Goal: Task Accomplishment & Management: Use online tool/utility

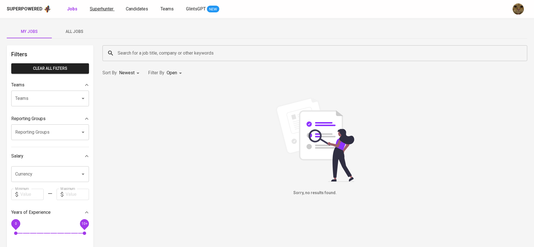
click at [101, 8] on span "Superhunter" at bounding box center [102, 8] width 24 height 5
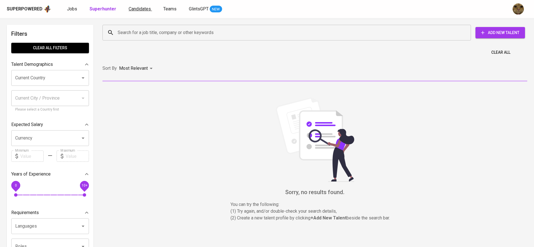
click at [134, 11] on span "Candidates" at bounding box center [140, 8] width 22 height 5
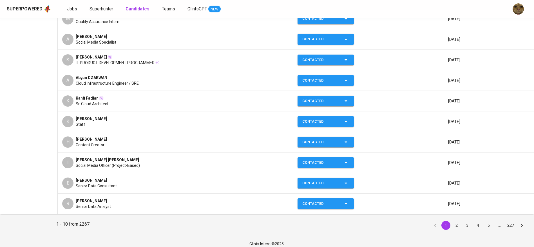
scroll to position [131, 0]
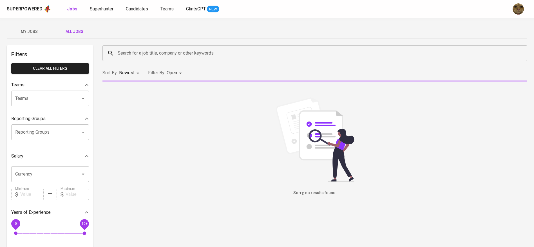
click at [136, 53] on input "Search for a job title, company or other keywords" at bounding box center [316, 53] width 400 height 11
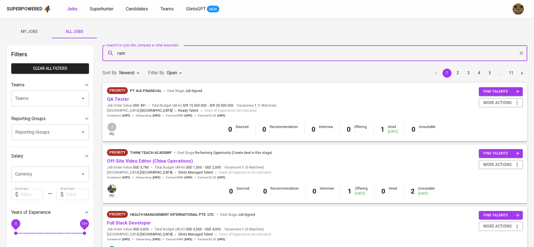
type input "rsm"
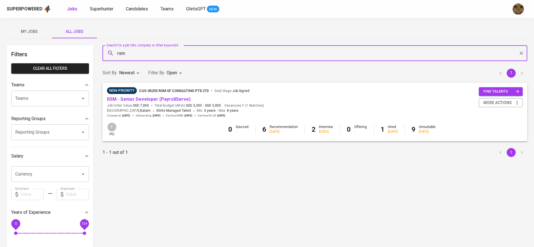
scroll to position [34, 0]
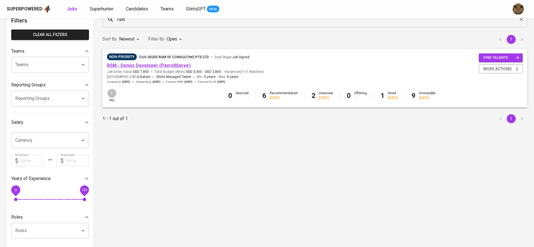
click at [126, 64] on link "RSM - Senior Developer (PayrollServe)" at bounding box center [149, 65] width 84 height 5
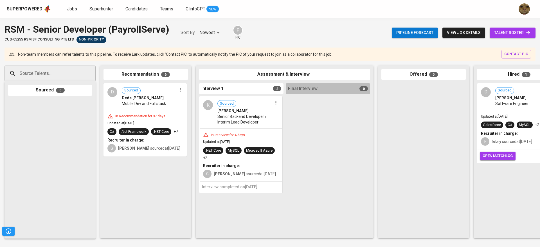
click at [521, 26] on div "Pipeline forecast view job details talent roster" at bounding box center [464, 33] width 144 height 21
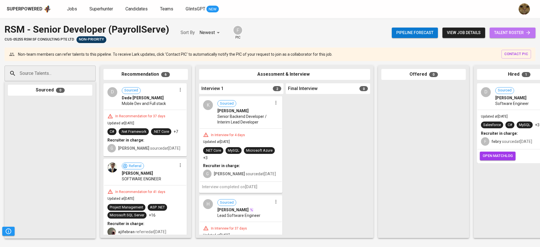
click at [510, 29] on span "talent roster" at bounding box center [512, 32] width 37 height 7
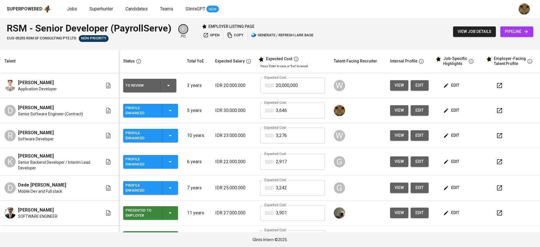
copy span "Daniel Abednego"
drag, startPoint x: 16, startPoint y: 110, endPoint x: 59, endPoint y: 106, distance: 42.4
click at [59, 106] on div "D Daniel Abednego Senior Software Engineer (Contract)" at bounding box center [54, 110] width 98 height 12
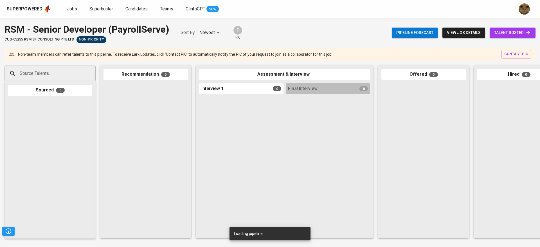
click at [52, 71] on input "Source Talents..." at bounding box center [47, 73] width 59 height 11
paste input "Daniel Abednego"
type input "Daniel Abednego"
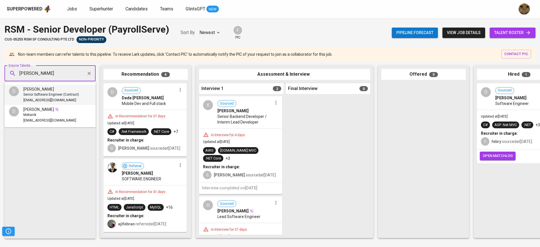
click at [43, 99] on span "danielabed10@hotmail.com" at bounding box center [49, 101] width 53 height 6
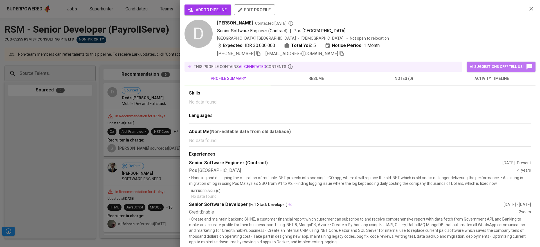
click at [483, 63] on span "AI suggestions off? Tell us!" at bounding box center [501, 66] width 63 height 7
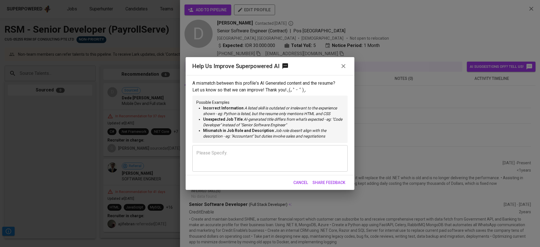
click at [345, 63] on icon "button" at bounding box center [343, 66] width 7 height 7
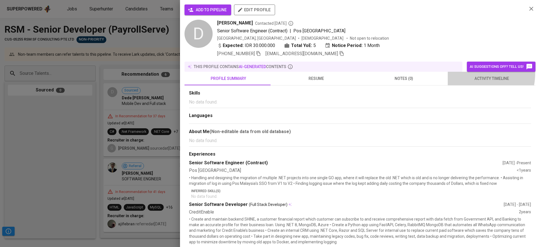
click at [459, 73] on button "activity timeline" at bounding box center [492, 79] width 88 height 14
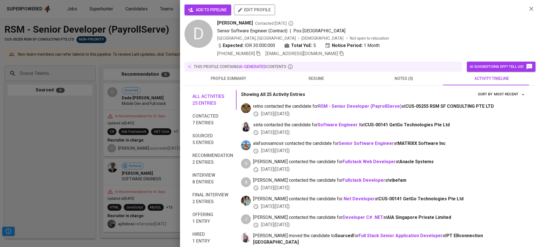
click at [220, 77] on span "profile summary" at bounding box center [228, 78] width 81 height 7
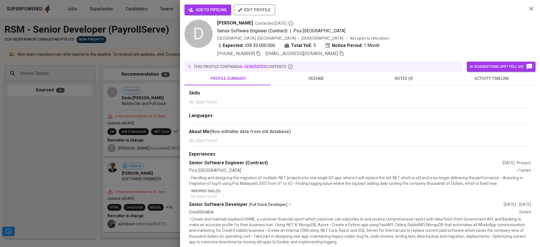
click at [202, 9] on span "add to pipeline" at bounding box center [208, 9] width 38 height 7
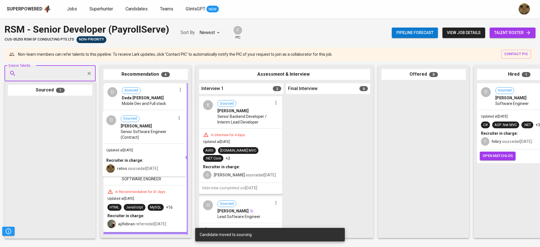
drag, startPoint x: 35, startPoint y: 132, endPoint x: 138, endPoint y: 146, distance: 104.0
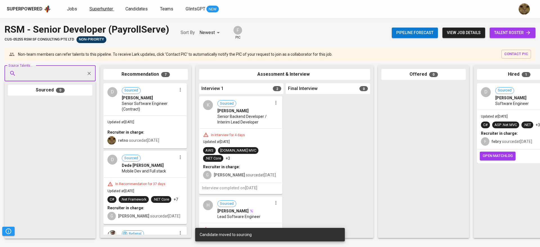
click at [96, 11] on span "Superhunter" at bounding box center [101, 8] width 24 height 5
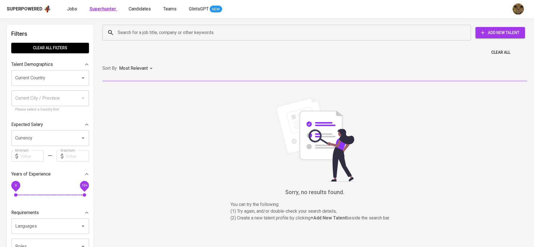
click at [97, 7] on b "Superhunter" at bounding box center [102, 8] width 27 height 5
click at [129, 8] on span "Candidates" at bounding box center [140, 8] width 22 height 5
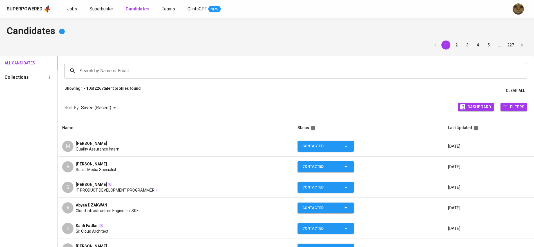
click at [226, 140] on td "M Michael Kurniawan Quality Assurance Intern" at bounding box center [175, 146] width 235 height 21
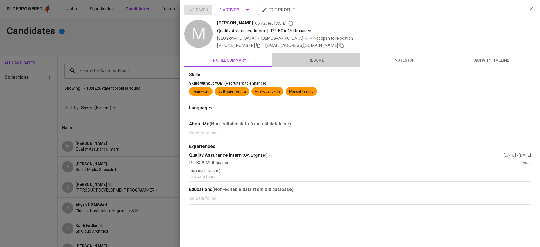
click at [328, 58] on span "resume" at bounding box center [316, 60] width 81 height 7
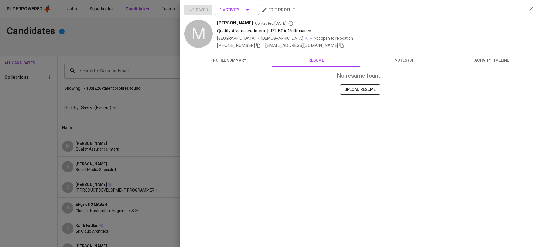
click at [403, 55] on button "notes (0)" at bounding box center [404, 60] width 88 height 14
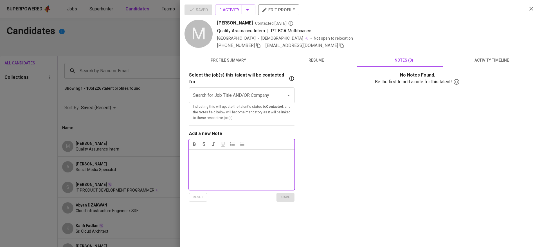
click at [203, 90] on input "Search for Job Title AND/OR Company" at bounding box center [234, 95] width 85 height 11
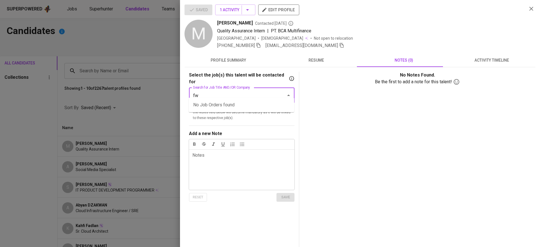
type input "fwd"
click at [213, 106] on li "Quality Assurance Engineer (Manual) - 2 HC (FWD Singapore Pte Ltd)" at bounding box center [242, 108] width 106 height 17
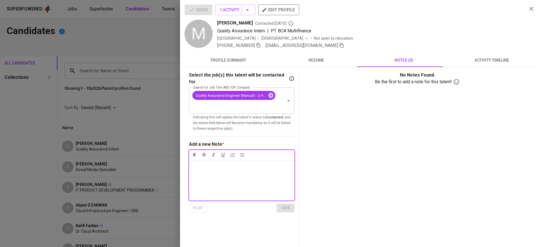
click at [228, 169] on div "Notes * ﻿" at bounding box center [242, 180] width 106 height 41
click at [192, 160] on div "EF Result 70" at bounding box center [242, 180] width 106 height 41
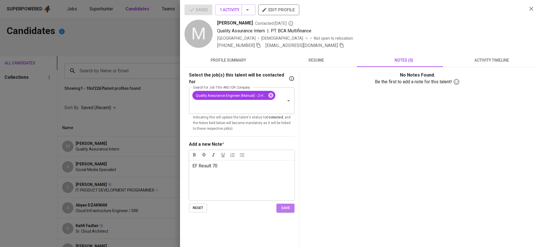
click at [290, 205] on span "save" at bounding box center [285, 208] width 12 height 6
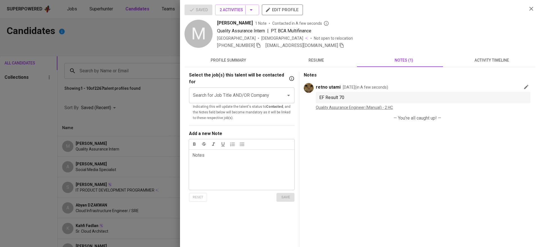
click at [491, 59] on span "activity timeline" at bounding box center [491, 60] width 81 height 7
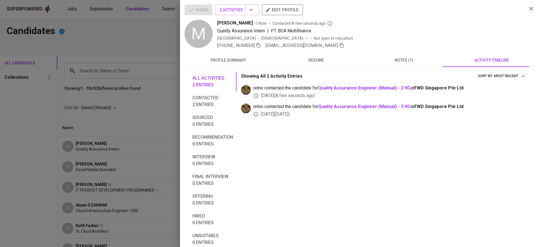
click at [412, 63] on span "notes (1)" at bounding box center [404, 60] width 81 height 7
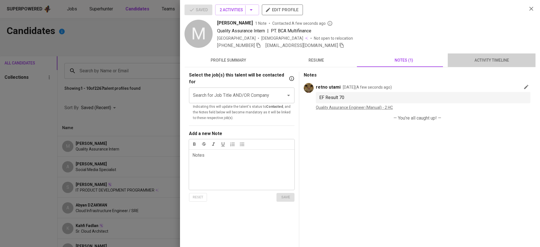
click at [492, 64] on span "activity timeline" at bounding box center [491, 60] width 81 height 7
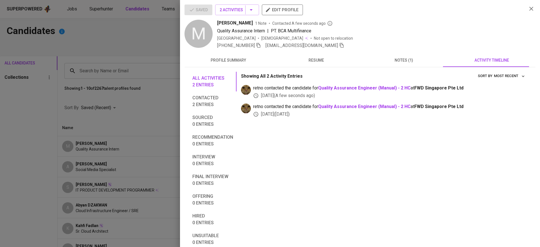
click at [436, 113] on div "Sep 19, 2025 ( 3 days ago )" at bounding box center [390, 114] width 274 height 6
click at [246, 120] on div "Showing All 2 Activity Entries Most Recent sort by retno contacted the candidat…" at bounding box center [384, 160] width 286 height 177
click at [243, 110] on img at bounding box center [246, 109] width 10 height 10
click at [528, 6] on icon "button" at bounding box center [531, 8] width 7 height 7
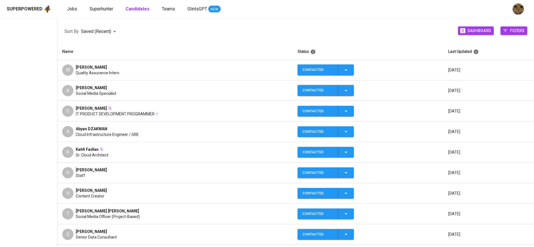
scroll to position [84, 0]
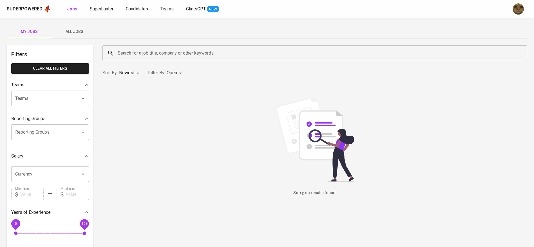
click at [127, 10] on span "Candidates" at bounding box center [137, 8] width 22 height 5
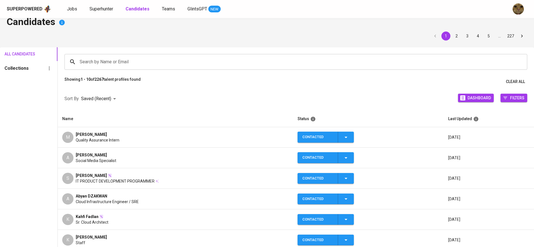
scroll to position [8, 0]
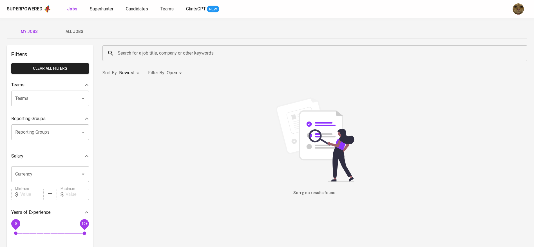
click at [126, 6] on span "Candidates" at bounding box center [137, 8] width 22 height 5
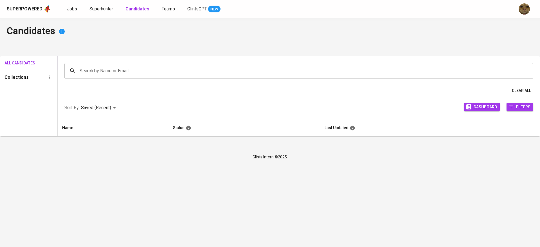
click at [103, 11] on span "Superhunter" at bounding box center [101, 8] width 24 height 5
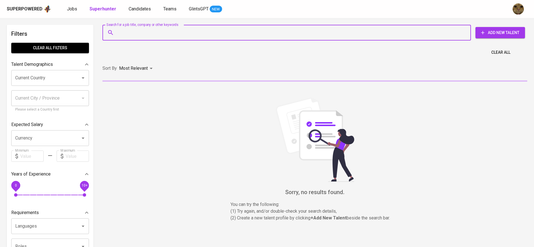
click at [141, 31] on input "Search for a job title, company or other keywords" at bounding box center [288, 32] width 344 height 11
paste input "https://superpowered.glints.com/pipeline/e42f98e6-c58c-4e84-bc8f-43c411160ca3"
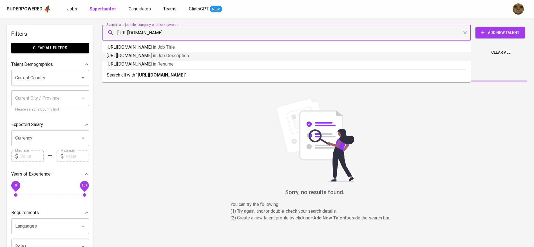
type input "https://superpowered.glints.com/pipeline/e42f98e6-c58c-4e84-bc8f-43c411160ca3"
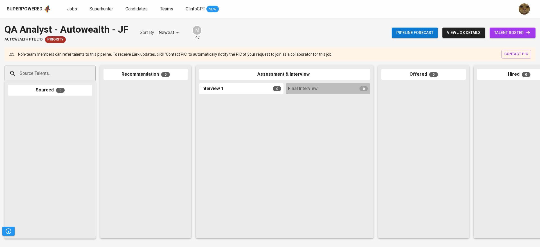
scroll to position [0, 130]
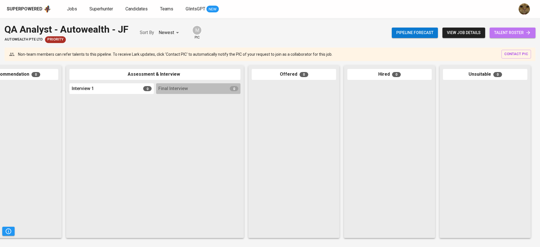
click at [516, 33] on span "talent roster" at bounding box center [512, 32] width 37 height 7
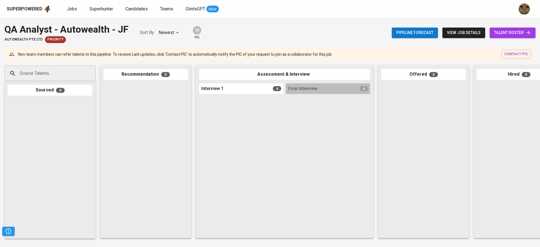
click at [511, 36] on link "talent roster" at bounding box center [513, 33] width 46 height 10
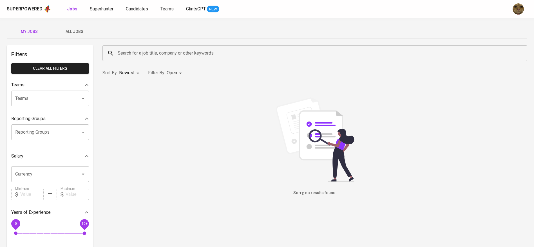
click at [74, 32] on span "All Jobs" at bounding box center [74, 31] width 38 height 7
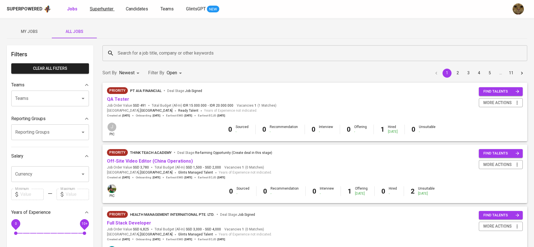
click at [103, 9] on span "Superhunter" at bounding box center [102, 8] width 24 height 5
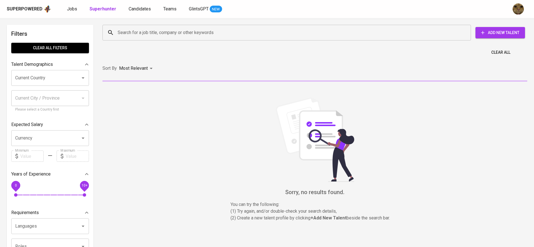
click at [64, 12] on div "Superpowered Jobs Superhunter Candidates Teams GlintsGPT NEW" at bounding box center [258, 9] width 502 height 8
click at [68, 11] on span "Jobs" at bounding box center [72, 8] width 10 height 5
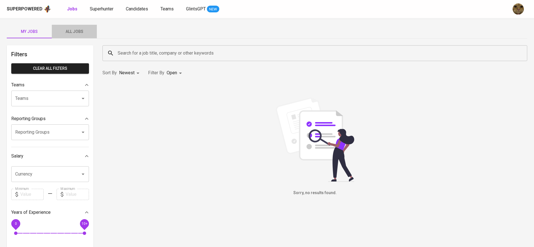
drag, startPoint x: 72, startPoint y: 26, endPoint x: 126, endPoint y: 49, distance: 59.2
click at [72, 26] on button "All Jobs" at bounding box center [74, 32] width 45 height 14
click at [126, 50] on input "Search for a job title, company or other keywords" at bounding box center [316, 53] width 400 height 11
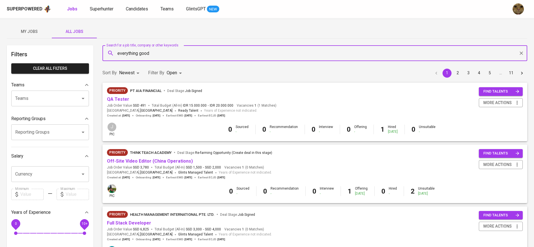
type input "everything good"
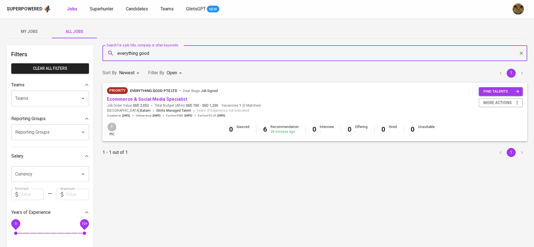
scroll to position [16, 0]
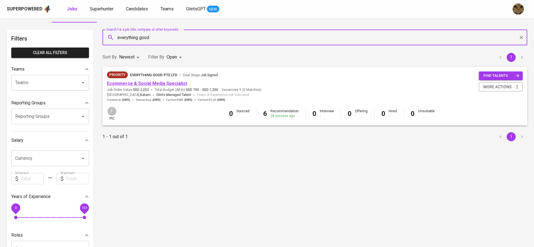
click at [116, 82] on link "Ecommerce & Social Media Specialist" at bounding box center [147, 83] width 80 height 5
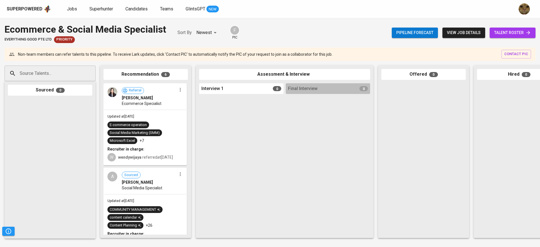
click at [503, 28] on link "talent roster" at bounding box center [513, 33] width 46 height 10
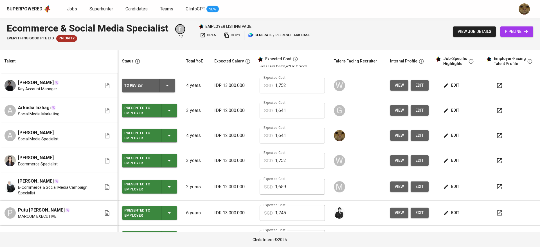
click at [67, 10] on span "Jobs" at bounding box center [72, 8] width 10 height 5
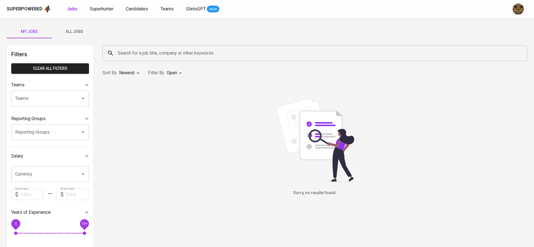
click at [71, 23] on div "My Jobs All Jobs Filters Clear All filters Teams Teams Teams Reporting Groups R…" at bounding box center [267, 193] width 534 height 351
click at [67, 33] on span "All Jobs" at bounding box center [74, 31] width 38 height 7
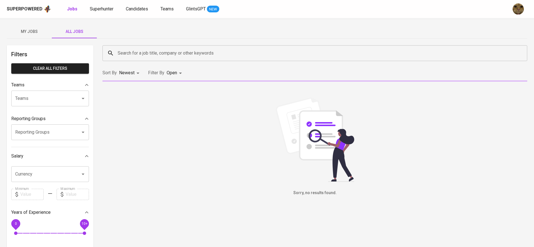
click at [154, 53] on input "Search for a job title, company or other keywords" at bounding box center [316, 53] width 400 height 11
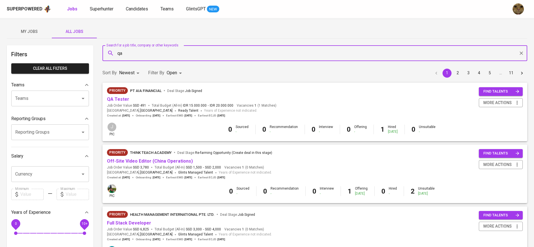
type input "qa"
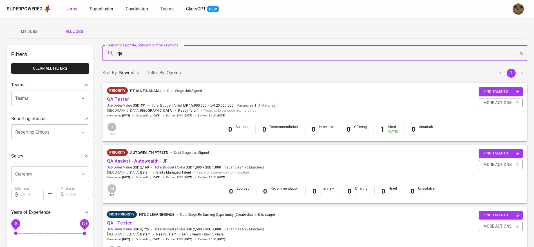
click at [145, 13] on div "Superpowered Jobs Superhunter Candidates Teams GlintsGPT NEW" at bounding box center [258, 9] width 502 height 8
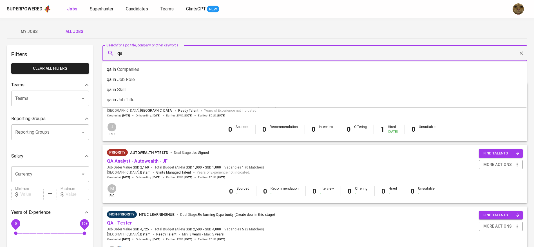
drag, startPoint x: 129, startPoint y: 54, endPoint x: 117, endPoint y: 55, distance: 12.7
click at [117, 55] on input "qa" at bounding box center [316, 53] width 400 height 11
